Goal: Task Accomplishment & Management: Use online tool/utility

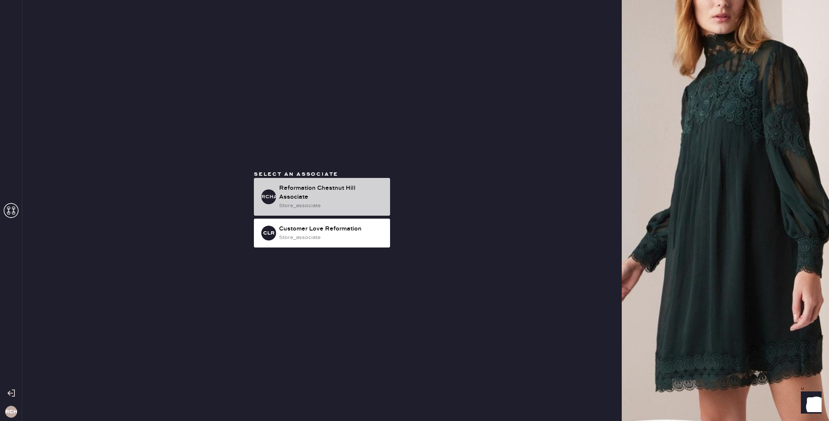
click at [338, 185] on div "Reformation Chestnut Hill Associate" at bounding box center [331, 193] width 105 height 18
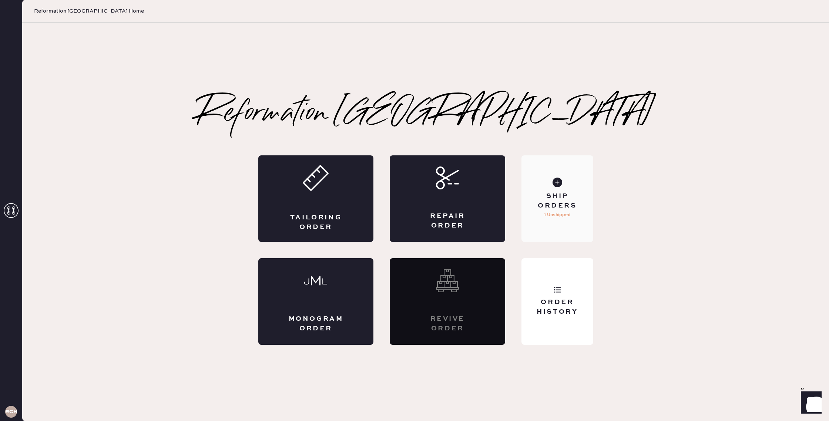
click at [541, 206] on div "Ship Orders" at bounding box center [557, 201] width 60 height 19
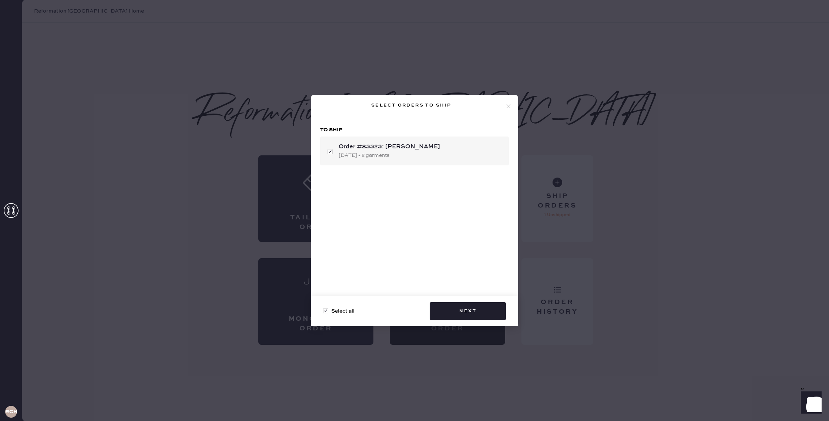
click at [440, 142] on div "Order #83323: [PERSON_NAME]" at bounding box center [421, 146] width 164 height 9
checkbox input "false"
click at [440, 142] on div "Order #83323: [PERSON_NAME]" at bounding box center [421, 146] width 164 height 9
checkbox input "true"
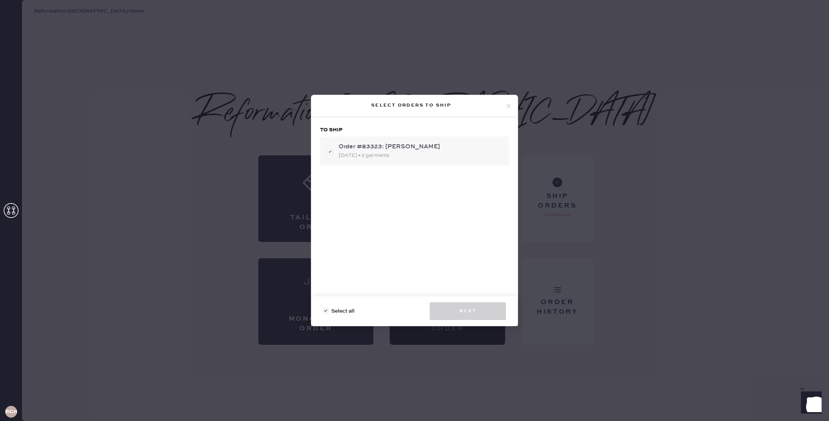
checkbox input "true"
click at [467, 316] on button "Next" at bounding box center [468, 311] width 76 height 18
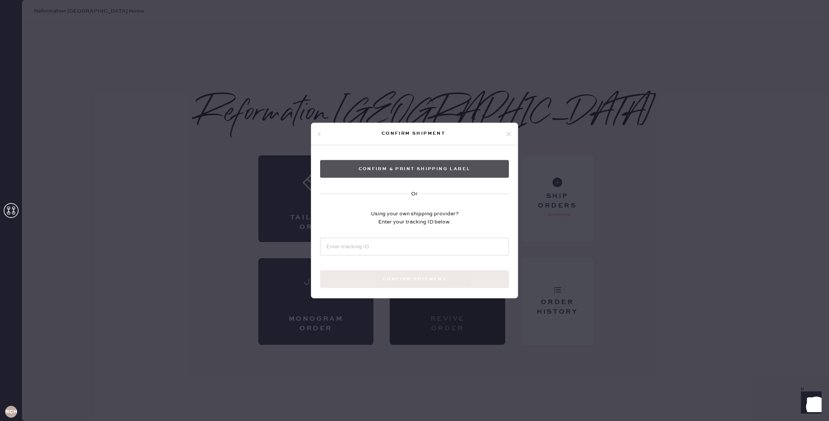
click at [397, 167] on button "Confirm & Print shipping label" at bounding box center [414, 169] width 189 height 18
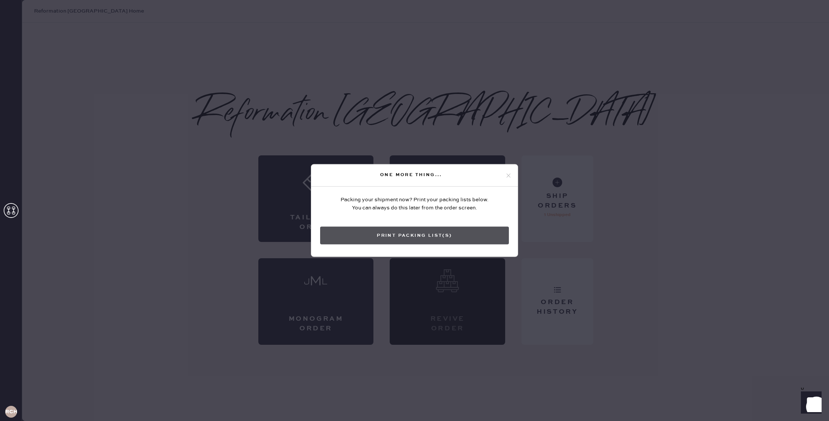
click at [406, 232] on button "Print Packing List(s)" at bounding box center [414, 236] width 189 height 18
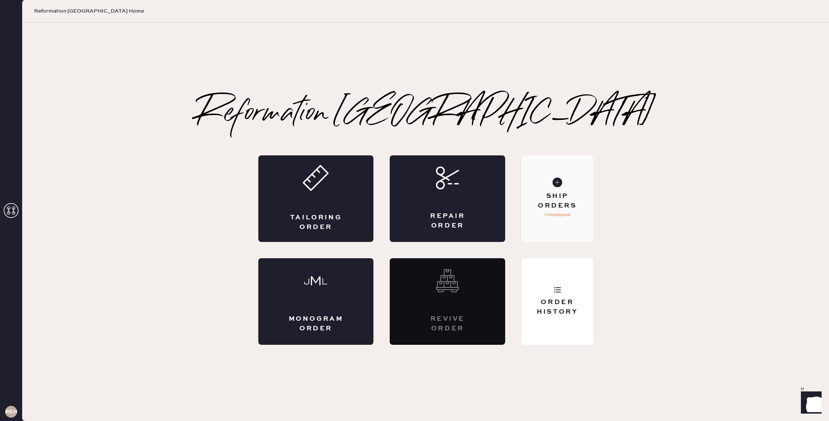
click at [561, 207] on div "Ship Orders" at bounding box center [557, 201] width 60 height 19
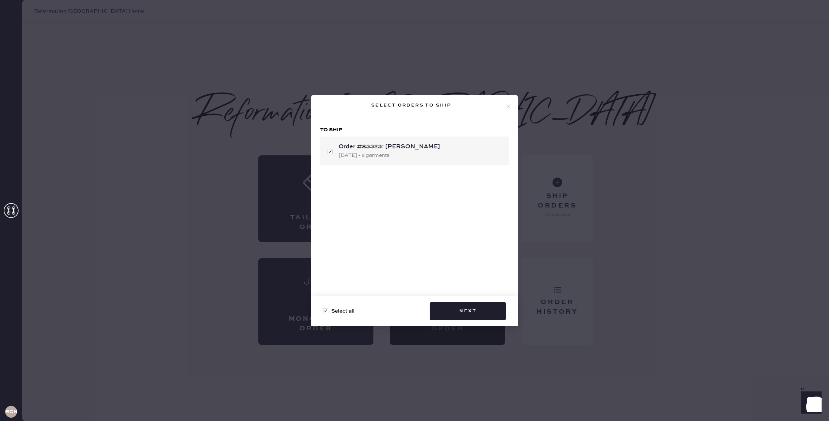
checkbox input "false"
click at [556, 159] on div "Select orders to ship Select all Next" at bounding box center [414, 210] width 829 height 421
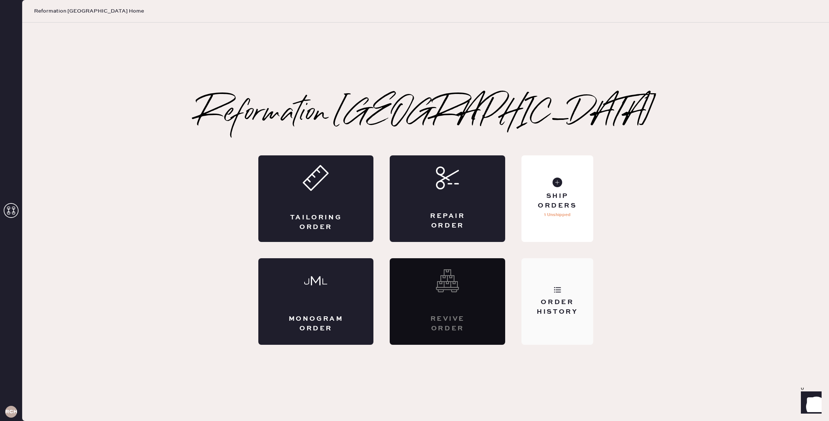
click at [551, 309] on div "Order History" at bounding box center [557, 307] width 60 height 19
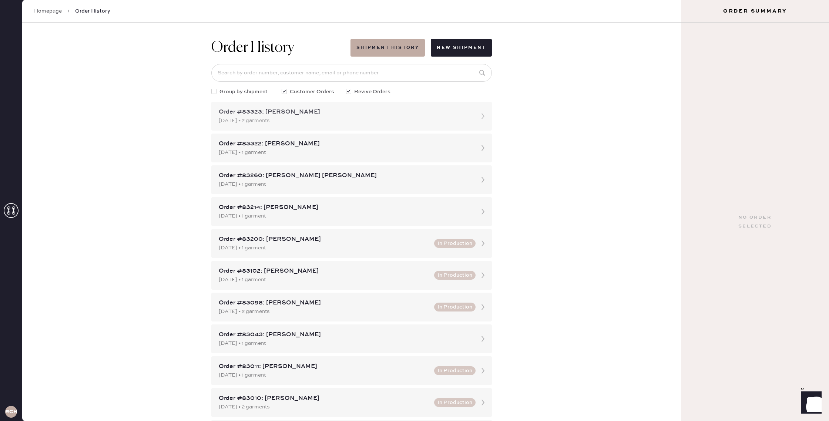
click at [406, 106] on div "Order #83323: [PERSON_NAME] [DATE] • 2 garments" at bounding box center [351, 116] width 281 height 29
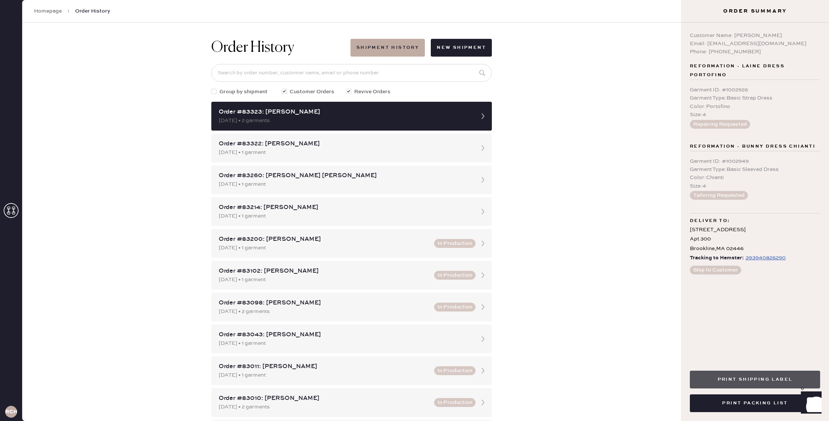
click at [748, 379] on button "Print Shipping Label" at bounding box center [755, 380] width 130 height 18
click at [39, 12] on link "Homepage" at bounding box center [48, 10] width 28 height 7
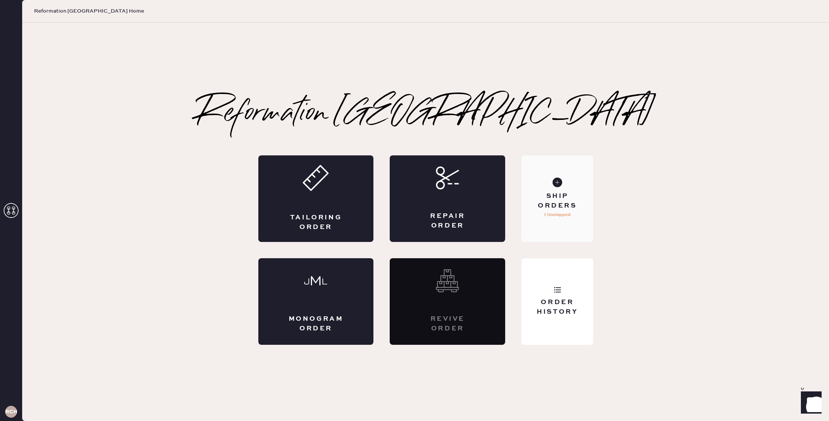
click at [544, 188] on div "Ship Orders 1 Unshipped" at bounding box center [556, 198] width 71 height 87
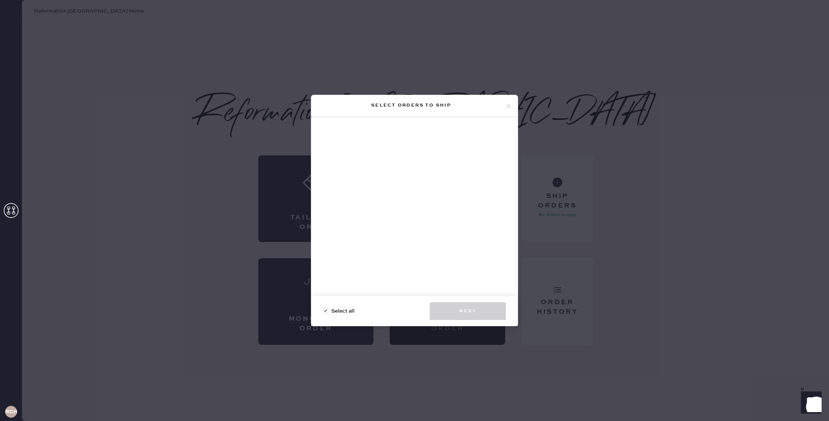
click at [543, 94] on div "Select orders to ship Select all Next" at bounding box center [414, 210] width 829 height 421
